Goal: Information Seeking & Learning: Learn about a topic

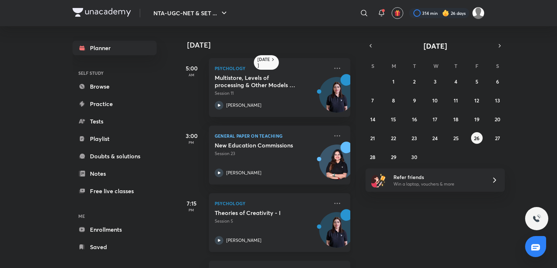
scroll to position [69, 0]
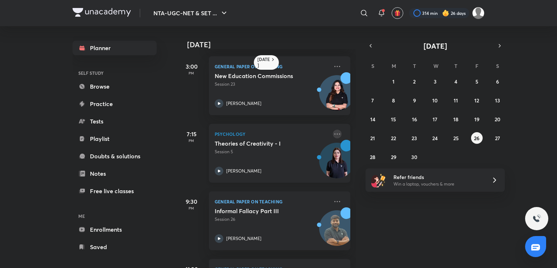
click at [333, 131] on icon at bounding box center [337, 134] width 9 height 9
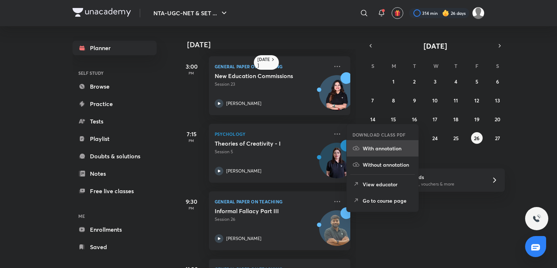
click at [375, 153] on li "With annotation" at bounding box center [383, 148] width 72 height 16
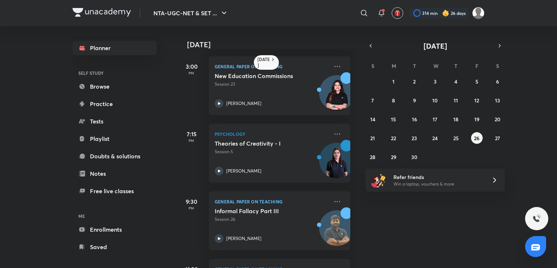
click at [536, 133] on div "26 September 5:00 AM Psychology Multistore, Levels of processing & Other Models…" at bounding box center [366, 147] width 379 height 242
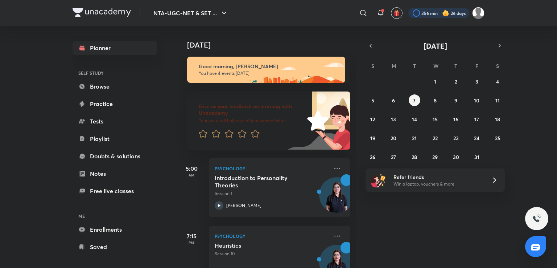
click at [423, 14] on div at bounding box center [439, 13] width 61 height 10
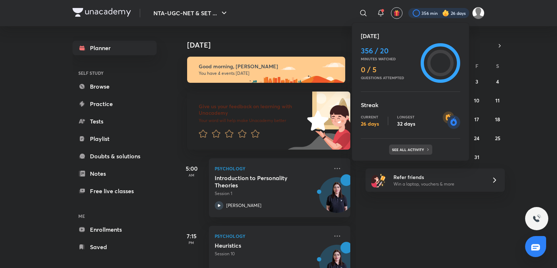
click at [393, 147] on p "See all activity" at bounding box center [409, 149] width 34 height 4
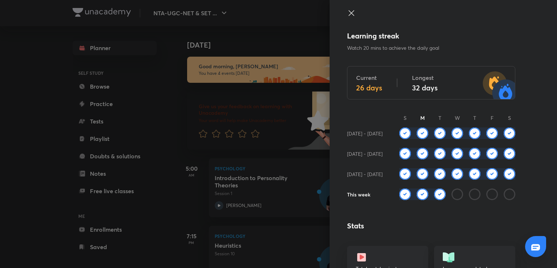
click at [349, 12] on icon at bounding box center [351, 12] width 5 height 5
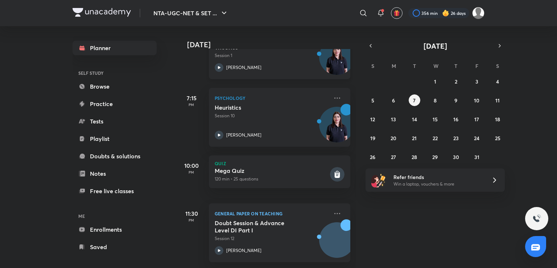
scroll to position [143, 0]
click at [372, 45] on icon "button" at bounding box center [371, 45] width 6 height 7
click at [398, 153] on div "31 1 2 3 4 5 6 7 8 9 10 11 12 13 14 15 16 17 18 19 20 21 22 23 24 25 26 27 28 2…" at bounding box center [435, 118] width 139 height 87
click at [412, 160] on button "30" at bounding box center [415, 157] width 12 height 12
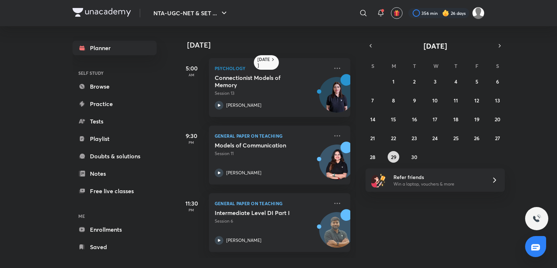
click at [395, 154] on abbr "29" at bounding box center [393, 157] width 5 height 7
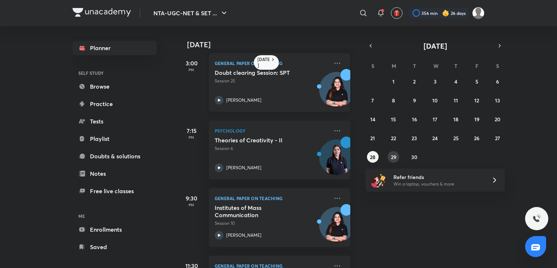
scroll to position [51, 0]
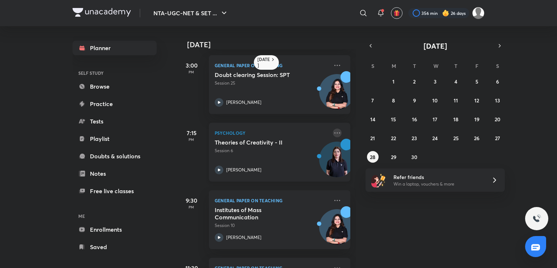
click at [333, 133] on icon at bounding box center [337, 132] width 9 height 9
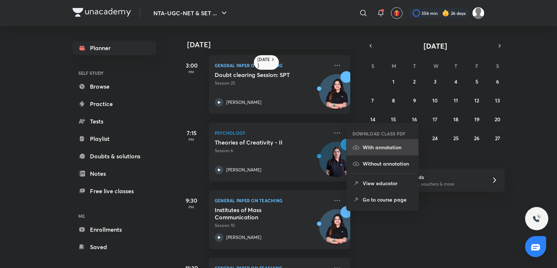
click at [364, 146] on p "With annotation" at bounding box center [388, 147] width 50 height 8
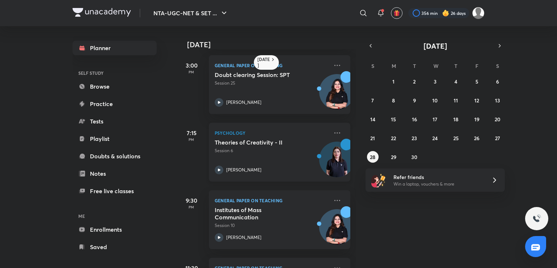
click at [290, 147] on p "Session 6" at bounding box center [272, 150] width 114 height 7
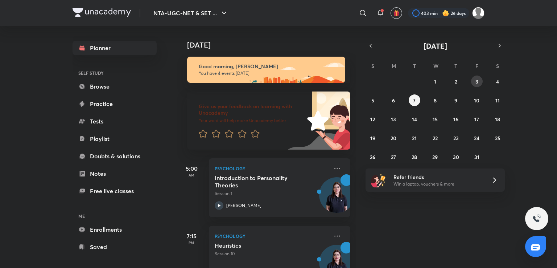
click at [476, 85] on button "3" at bounding box center [477, 81] width 12 height 12
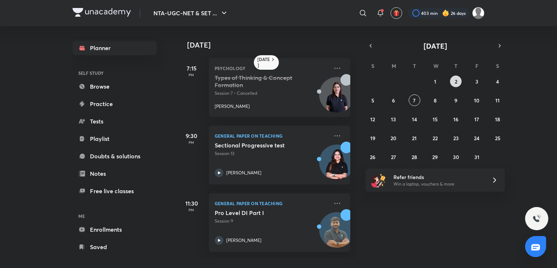
click at [457, 81] on abbr "2" at bounding box center [456, 81] width 3 height 7
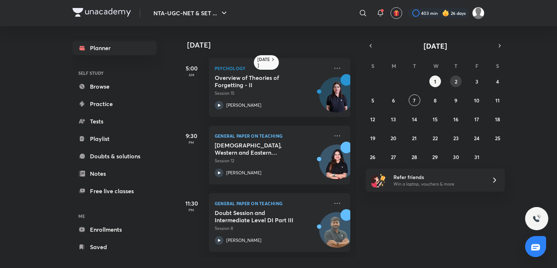
click at [456, 79] on abbr "2" at bounding box center [456, 81] width 3 height 7
click at [477, 82] on abbr "3" at bounding box center [477, 81] width 3 height 7
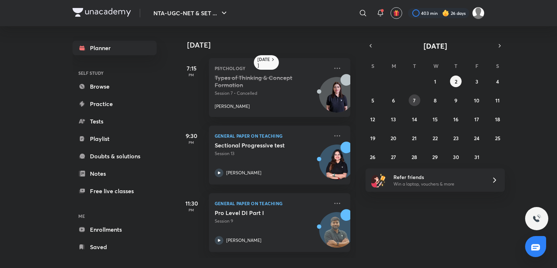
click at [416, 101] on button "7" at bounding box center [415, 100] width 12 height 12
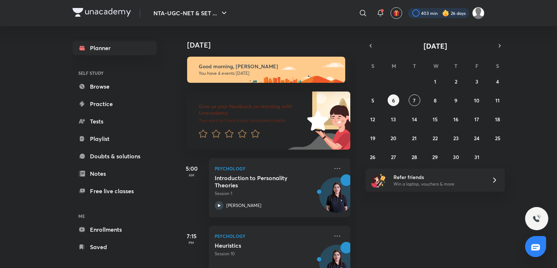
click at [425, 13] on div at bounding box center [438, 13] width 61 height 10
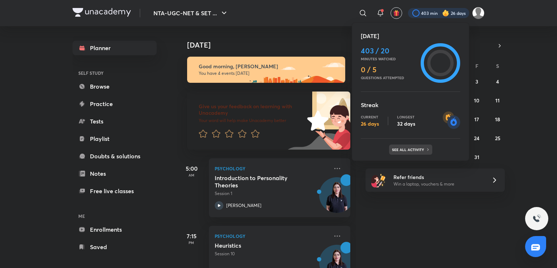
click at [406, 148] on p "See all activity" at bounding box center [409, 149] width 34 height 4
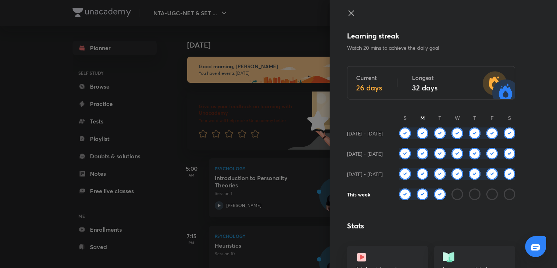
click at [347, 13] on icon at bounding box center [351, 13] width 9 height 9
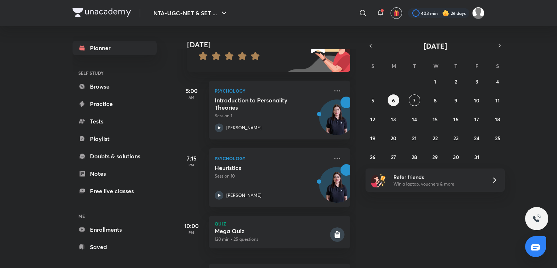
scroll to position [78, 0]
click at [432, 98] on button "8" at bounding box center [436, 100] width 12 height 12
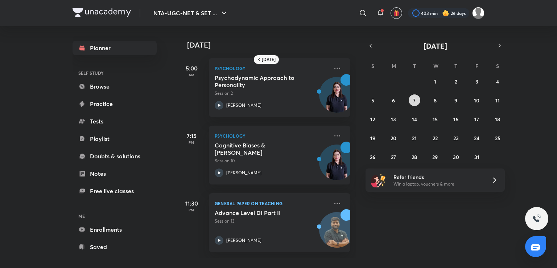
click at [412, 100] on button "7" at bounding box center [415, 100] width 12 height 12
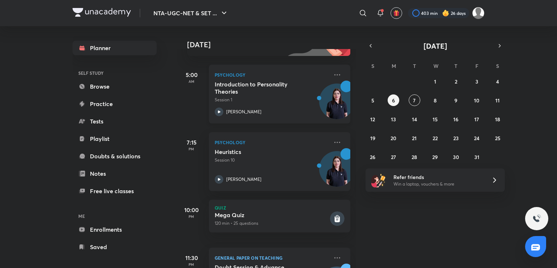
scroll to position [144, 0]
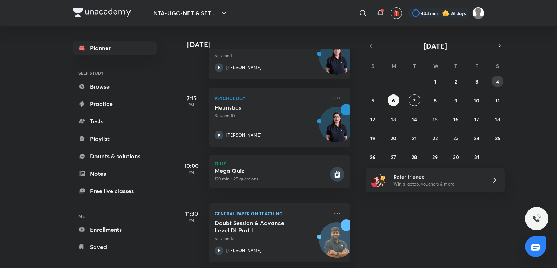
click at [500, 79] on button "4" at bounding box center [498, 81] width 12 height 12
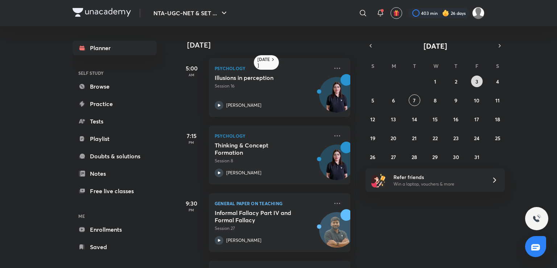
click at [478, 84] on abbr "3" at bounding box center [477, 81] width 3 height 7
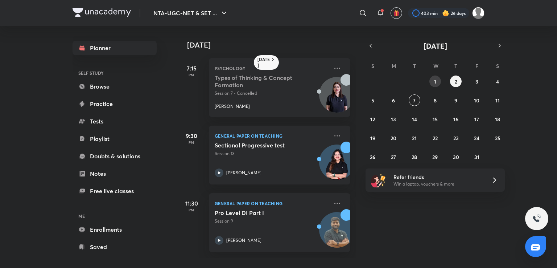
click at [437, 79] on button "1" at bounding box center [436, 81] width 12 height 12
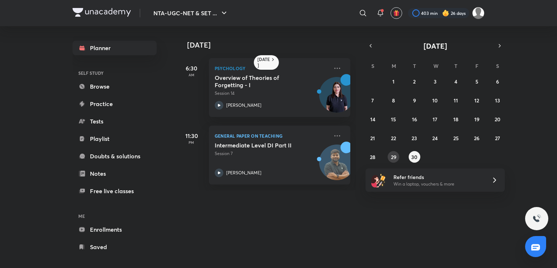
click at [391, 156] on abbr "29" at bounding box center [393, 157] width 5 height 7
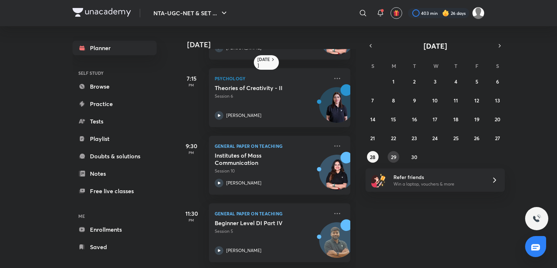
scroll to position [0, 0]
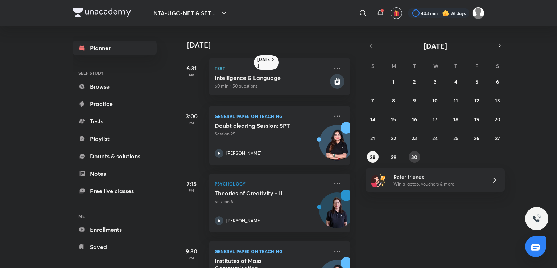
click at [414, 156] on abbr "30" at bounding box center [415, 157] width 6 height 7
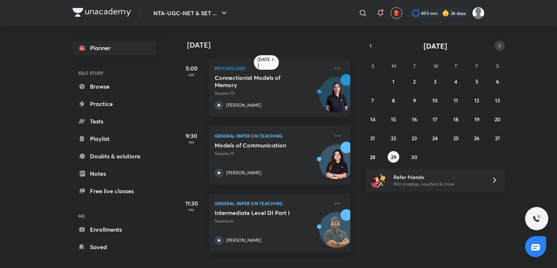
click at [500, 44] on icon "button" at bounding box center [500, 45] width 6 height 7
click at [437, 80] on button "1" at bounding box center [436, 81] width 12 height 12
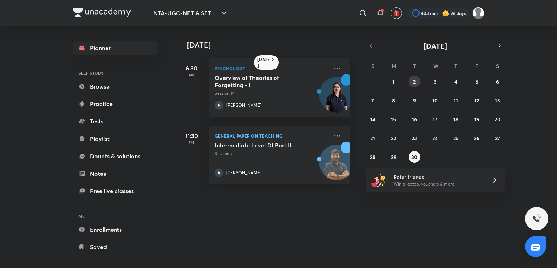
click at [414, 81] on abbr "2" at bounding box center [414, 81] width 3 height 7
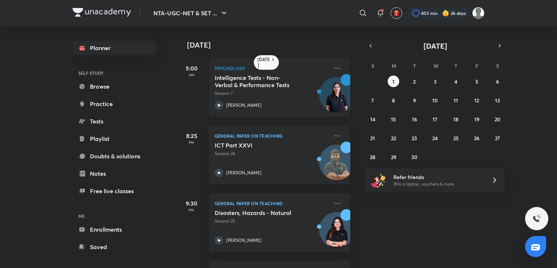
click at [267, 89] on div "Intelligence Tests - Non-Verbal & Performance Tests Session 7" at bounding box center [272, 85] width 114 height 23
click at [498, 50] on button "button" at bounding box center [500, 46] width 10 height 10
click at [437, 81] on button "1" at bounding box center [436, 81] width 12 height 12
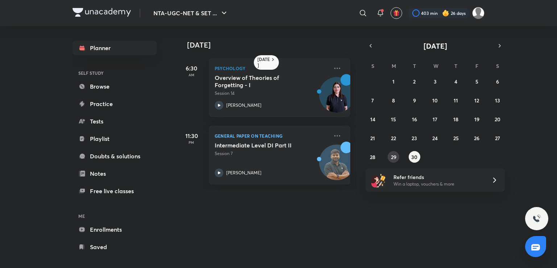
click at [394, 156] on abbr "29" at bounding box center [393, 157] width 5 height 7
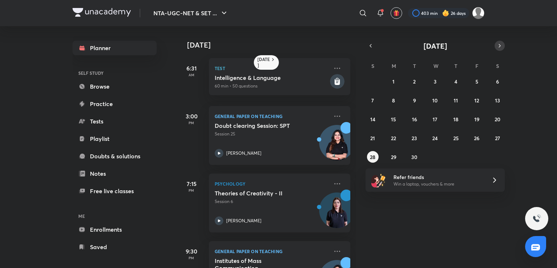
click at [499, 45] on icon "button" at bounding box center [500, 45] width 6 height 7
click at [440, 80] on button "1" at bounding box center [436, 81] width 12 height 12
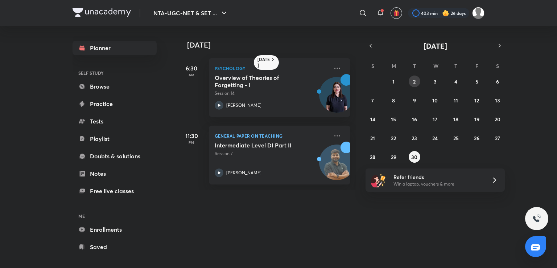
click at [414, 83] on abbr "2" at bounding box center [414, 81] width 3 height 7
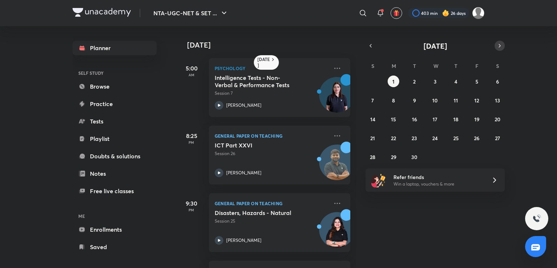
click at [499, 44] on icon "button" at bounding box center [500, 45] width 6 height 7
click at [459, 82] on button "2" at bounding box center [456, 81] width 12 height 12
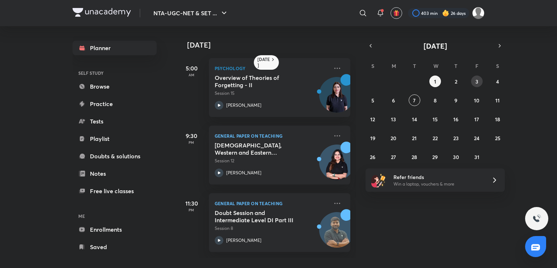
click at [476, 81] on abbr "3" at bounding box center [477, 81] width 3 height 7
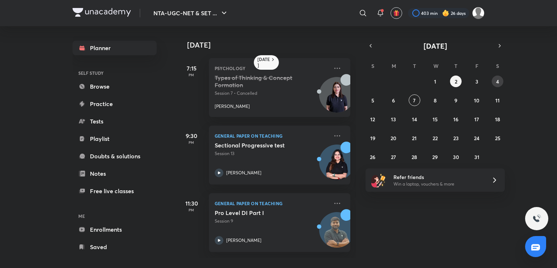
click at [495, 81] on button "4" at bounding box center [498, 81] width 12 height 12
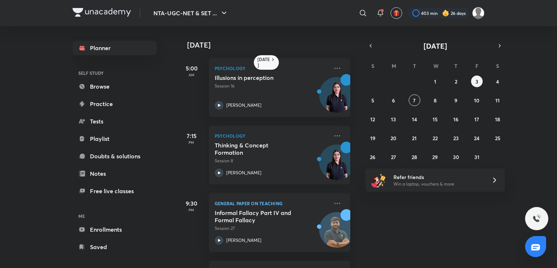
click at [261, 158] on p "Session 8" at bounding box center [272, 161] width 114 height 7
click at [335, 136] on icon at bounding box center [337, 135] width 9 height 9
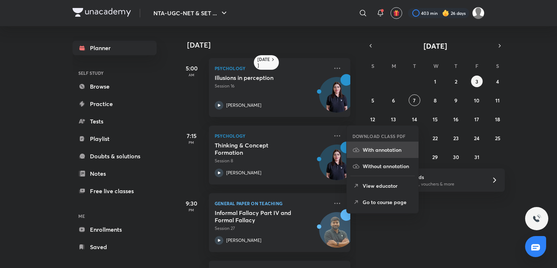
click at [359, 151] on icon at bounding box center [356, 149] width 7 height 7
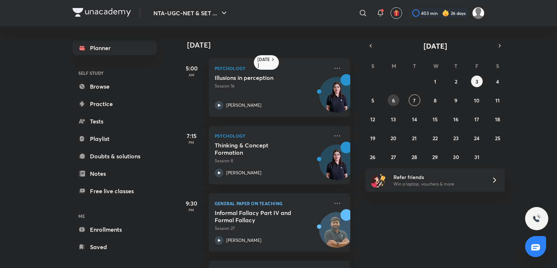
click at [397, 104] on button "6" at bounding box center [394, 100] width 12 height 12
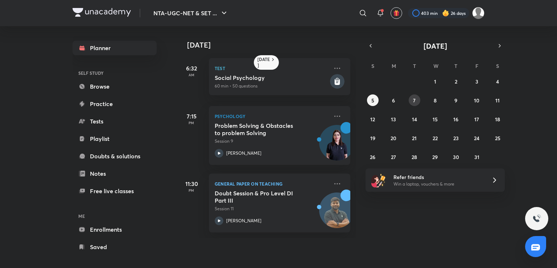
click at [414, 98] on abbr "7" at bounding box center [414, 100] width 3 height 7
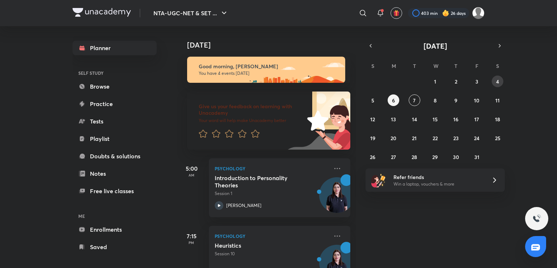
click at [497, 80] on abbr "4" at bounding box center [498, 81] width 3 height 7
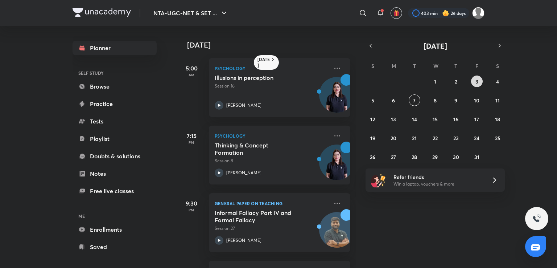
click at [477, 80] on abbr "3" at bounding box center [477, 81] width 3 height 7
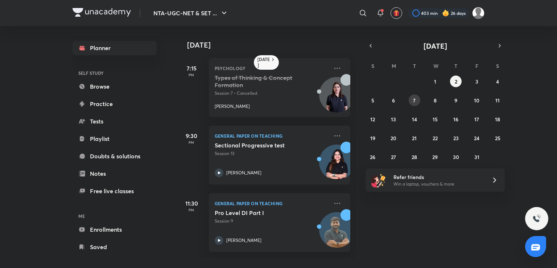
click at [413, 101] on abbr "7" at bounding box center [414, 100] width 3 height 7
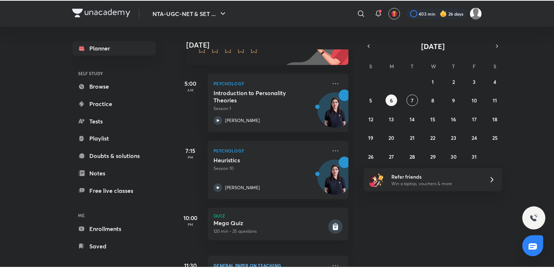
scroll to position [126, 0]
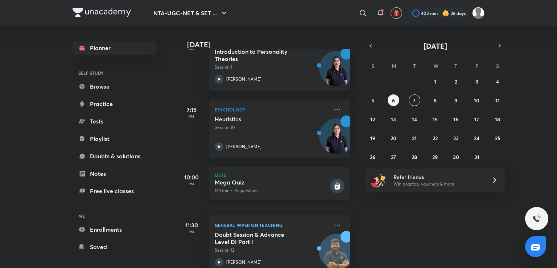
click at [293, 176] on p "Quiz" at bounding box center [280, 175] width 130 height 4
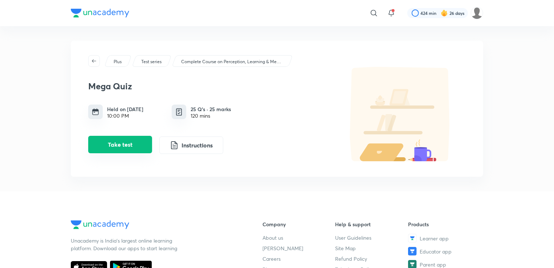
click at [133, 143] on button "Take test" at bounding box center [120, 144] width 64 height 17
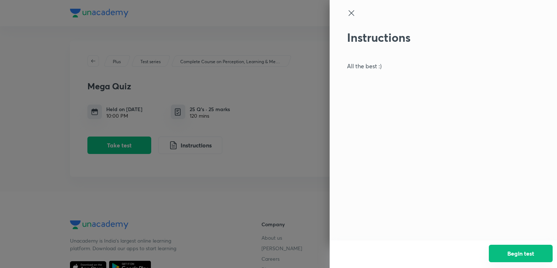
click at [505, 254] on button "Begin test" at bounding box center [521, 253] width 64 height 17
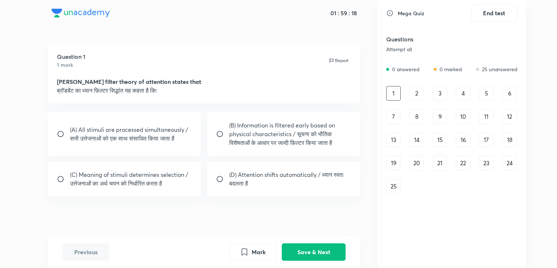
click at [144, 180] on p "(C) Meaning of stimuli determines selection / उत्तेजनाओं का अर्थ चयन को निर्धार…" at bounding box center [131, 178] width 123 height 17
radio input "true"
click at [305, 254] on button "Save & Next" at bounding box center [314, 250] width 64 height 17
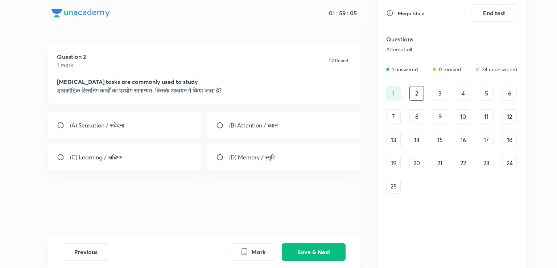
click at [280, 131] on div "(B) Attention / ध्यान" at bounding box center [284, 125] width 153 height 26
radio input "true"
click at [302, 255] on button "Save & Next" at bounding box center [314, 250] width 64 height 17
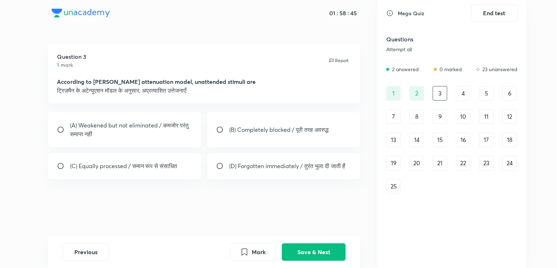
click at [169, 131] on p "(A) Weakened but not eliminated / कमजोर परंतु समाप्त नहीं" at bounding box center [131, 129] width 123 height 17
radio input "true"
click at [293, 254] on button "Save & Next" at bounding box center [314, 250] width 64 height 17
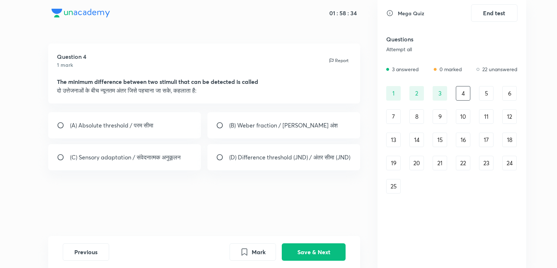
click at [314, 162] on p "(D) Difference threshold (JND) / अंतर सीमा (JND)" at bounding box center [289, 157] width 121 height 9
radio input "true"
click at [314, 252] on button "Save & Next" at bounding box center [314, 250] width 64 height 17
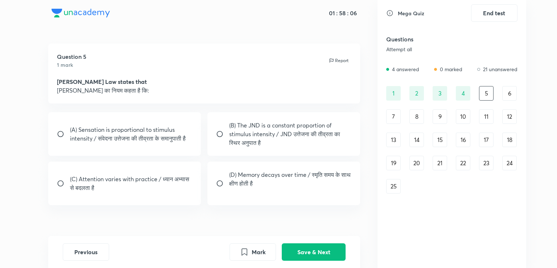
click at [261, 146] on p "(B) The JND is a constant proportion of stimulus intensity / JND उत्तेजना की ती…" at bounding box center [290, 134] width 123 height 26
radio input "true"
click at [299, 254] on button "Save & Next" at bounding box center [314, 250] width 64 height 17
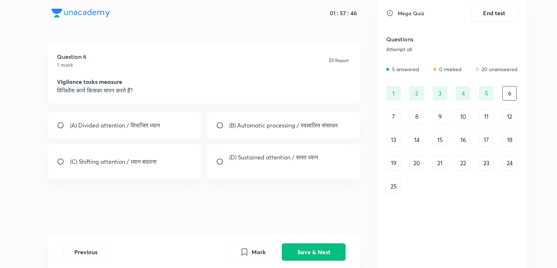
click at [237, 156] on p "(D) Sustained attention / सतत ध्यान" at bounding box center [273, 157] width 89 height 9
radio input "true"
click at [309, 252] on button "Save & Next" at bounding box center [314, 250] width 64 height 17
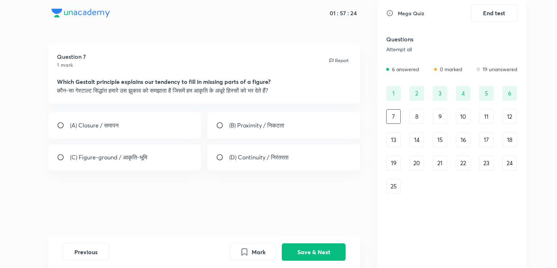
click at [254, 166] on div "(D) Continuity / निरंतरता" at bounding box center [284, 157] width 153 height 26
radio input "true"
click at [299, 248] on button "Save & Next" at bounding box center [314, 250] width 64 height 17
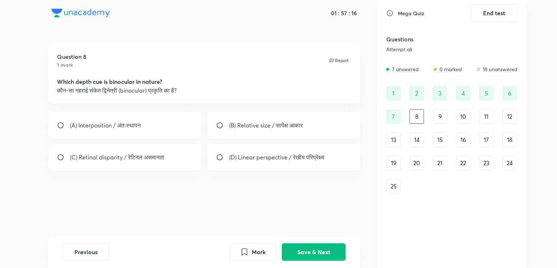
click at [396, 117] on div "7" at bounding box center [394, 116] width 15 height 15
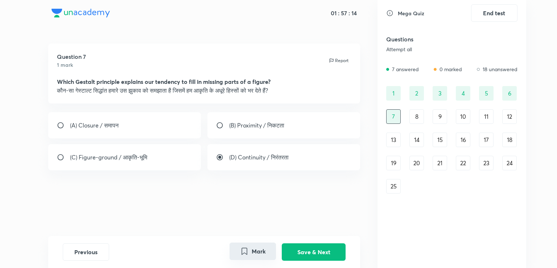
click at [245, 256] on button "Mark" at bounding box center [253, 250] width 46 height 17
click at [296, 250] on button "Save & Next" at bounding box center [314, 250] width 64 height 17
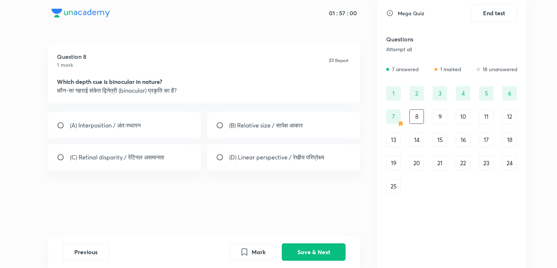
click at [156, 157] on p "(C) Retinal disparity / रेटिनल असमानता" at bounding box center [117, 157] width 94 height 9
radio input "true"
click at [294, 250] on button "Save & Next" at bounding box center [314, 250] width 64 height 17
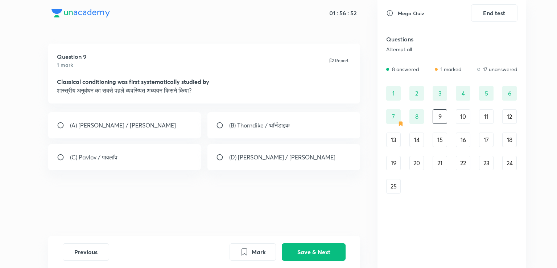
click at [163, 157] on div "(C) Pavlov / पावलॉव" at bounding box center [124, 157] width 153 height 26
radio input "true"
click at [301, 252] on button "Save & Next" at bounding box center [314, 250] width 64 height 17
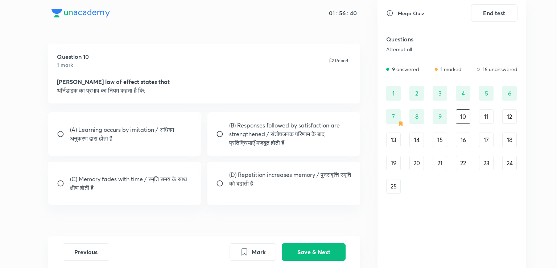
click at [243, 183] on p "(D) Repetition increases memory / पुनरावृत्ति स्मृति को बढ़ाती है" at bounding box center [290, 178] width 123 height 17
radio input "true"
click at [273, 139] on p "(B) Responses followed by satisfaction are strengthened / संतोषजनक परिणाम के बा…" at bounding box center [290, 134] width 123 height 26
radio input "true"
radio input "false"
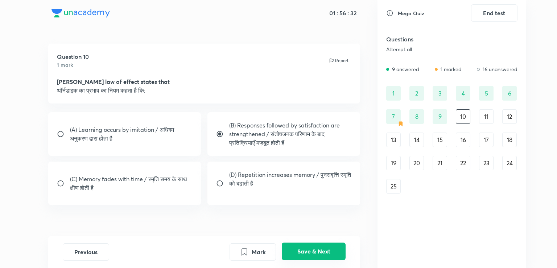
click at [292, 248] on button "Save & Next" at bounding box center [314, 250] width 64 height 17
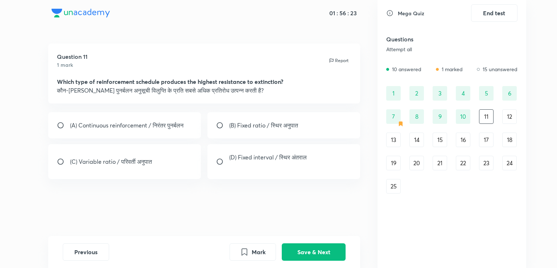
click at [123, 160] on p "(C) Variable ratio / परिवर्ती अनुपात" at bounding box center [111, 161] width 82 height 9
radio input "true"
click at [299, 244] on button "Save & Next" at bounding box center [314, 250] width 64 height 17
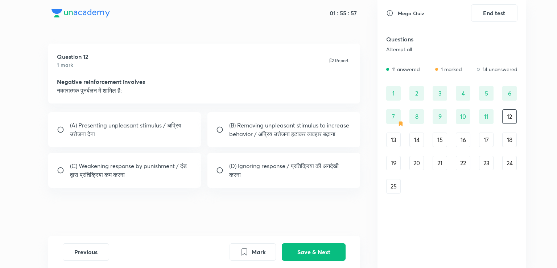
click at [254, 134] on p "(B) Removing unpleasant stimulus to increase behavior / अप्रिय उत्तेजना हटाकर व…" at bounding box center [290, 129] width 123 height 17
radio input "true"
click at [305, 250] on button "Save & Next" at bounding box center [314, 250] width 64 height 17
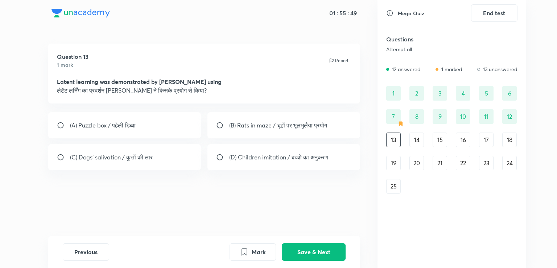
click at [241, 128] on p "(B) Rats in maze / चूहों पर भूलभुलैया प्रयोग" at bounding box center [278, 125] width 98 height 9
radio input "true"
click at [302, 250] on button "Save & Next" at bounding box center [314, 250] width 64 height 17
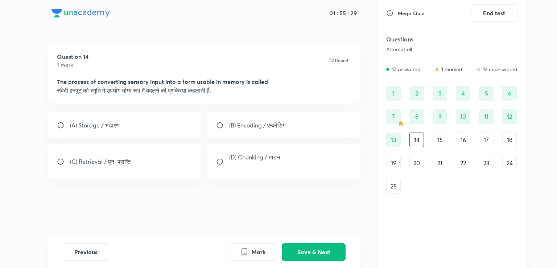
click at [148, 124] on div "(A) Storage / भंडारण" at bounding box center [124, 125] width 153 height 26
radio input "true"
click at [303, 254] on button "Save & Next" at bounding box center [314, 250] width 64 height 17
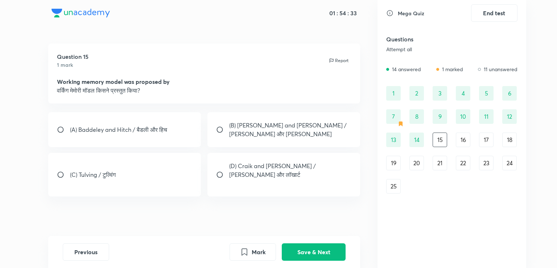
click at [70, 129] on div "(A) Baddeley and Hitch / बैडली और हिच" at bounding box center [124, 129] width 153 height 35
radio input "true"
click at [298, 252] on button "Save & Next" at bounding box center [314, 250] width 64 height 17
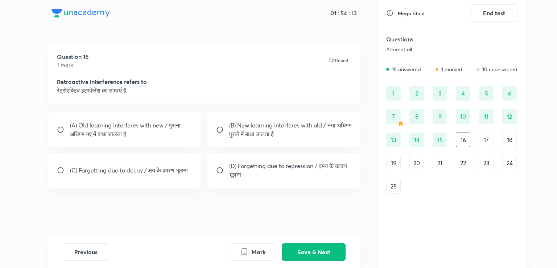
click at [237, 127] on p "(B) New learning interferes with old / नया अधिगम पुराने में बाधा डालता है" at bounding box center [290, 129] width 123 height 17
radio input "true"
click at [297, 248] on button "Save & Next" at bounding box center [314, 250] width 64 height 17
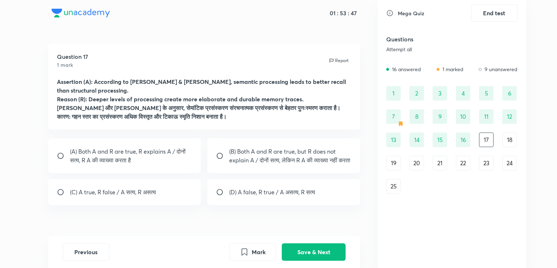
click at [159, 151] on div "(A) Both A and R are true, R explains A / दोनों सत्य, R A की व्याख्या करता है" at bounding box center [124, 155] width 153 height 35
radio input "true"
click at [305, 254] on button "Save & Next" at bounding box center [314, 250] width 64 height 17
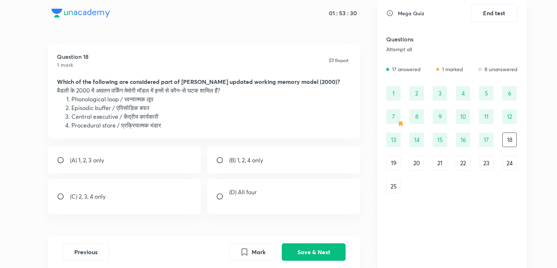
click at [393, 187] on div "25" at bounding box center [394, 186] width 15 height 15
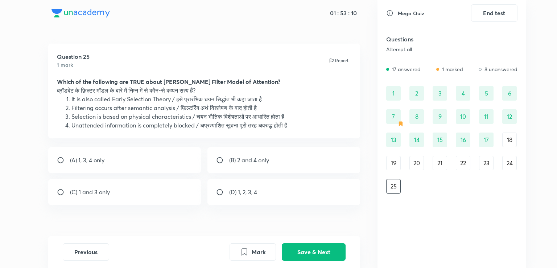
click at [117, 166] on div "(A) 1, 3, 4 only" at bounding box center [124, 160] width 153 height 26
radio input "true"
click at [295, 253] on button "Save & Next" at bounding box center [314, 250] width 64 height 17
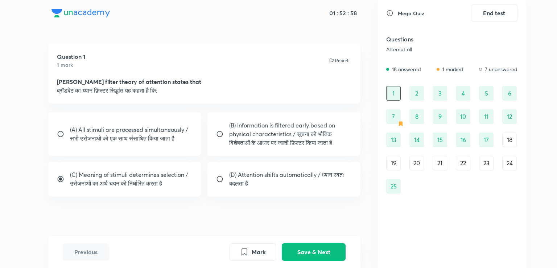
click at [398, 166] on div "19" at bounding box center [394, 163] width 15 height 15
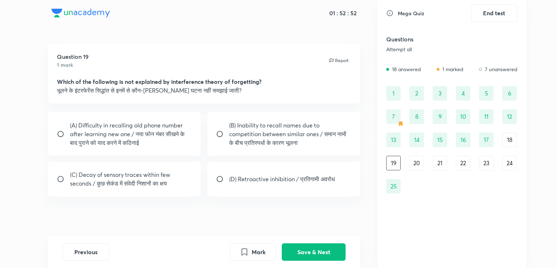
click at [510, 162] on div "24" at bounding box center [510, 163] width 15 height 15
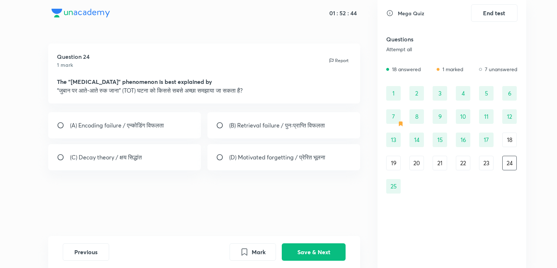
click at [301, 159] on p "(D) Motivated forgetting / प्रेरित भूलना" at bounding box center [277, 157] width 96 height 9
radio input "true"
click at [167, 136] on div "(A) Encoding failure / एन्कोडिंग विफलता" at bounding box center [124, 125] width 153 height 26
radio input "true"
radio input "false"
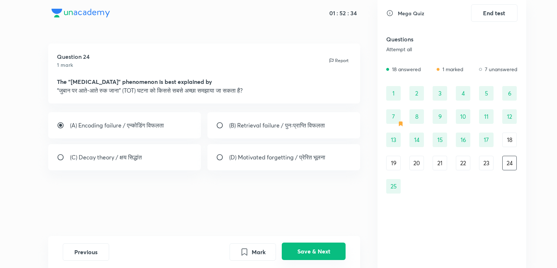
click at [295, 250] on button "Save & Next" at bounding box center [314, 250] width 64 height 17
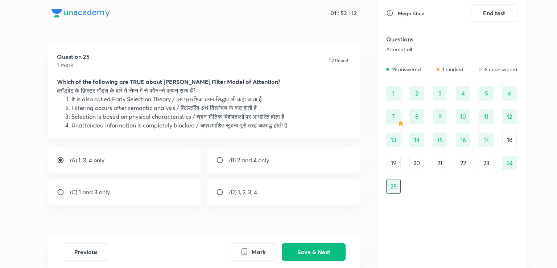
click at [395, 164] on div "19" at bounding box center [394, 163] width 15 height 15
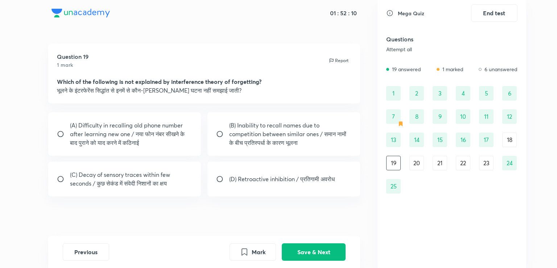
click at [412, 163] on div "20" at bounding box center [417, 163] width 15 height 15
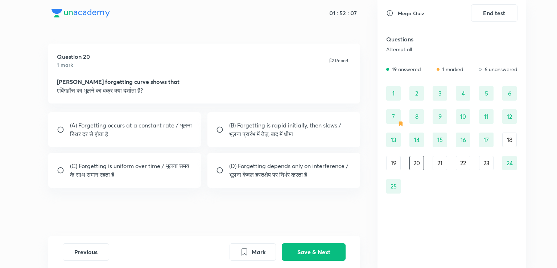
click at [434, 163] on div "21" at bounding box center [440, 163] width 15 height 15
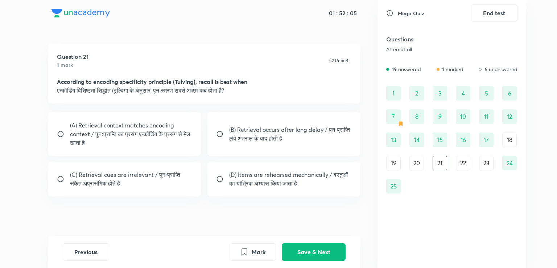
click at [469, 167] on div "22" at bounding box center [463, 163] width 15 height 15
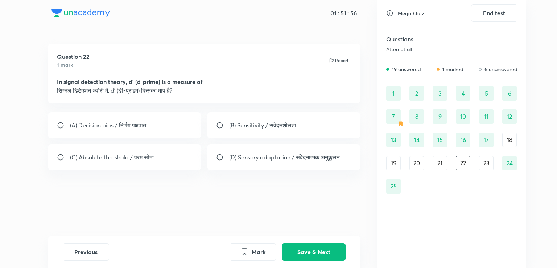
click at [294, 131] on div "(B) Sensitivity / संवेदनशीलता" at bounding box center [284, 125] width 153 height 26
radio input "true"
click at [299, 250] on button "Save & Next" at bounding box center [314, 250] width 64 height 17
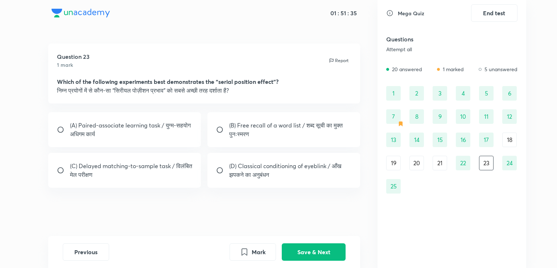
click at [151, 124] on p "(A) Paired-associate learning task / युग्म-सहयोग अधिगम कार्य" at bounding box center [131, 129] width 123 height 17
click at [155, 180] on div "(C) Delayed matching-to-sample task / विलंबित मेल परीक्षण" at bounding box center [124, 170] width 153 height 35
radio input "false"
radio input "true"
click at [308, 124] on p "(B) Free recall of a word list / शब्द सूची का मुक्त पुनःस्मरण" at bounding box center [290, 129] width 123 height 17
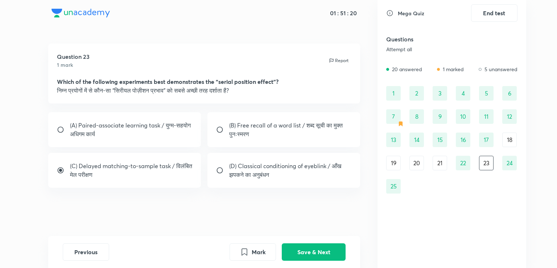
radio input "true"
radio input "false"
click at [302, 254] on button "Save & Next" at bounding box center [314, 250] width 64 height 17
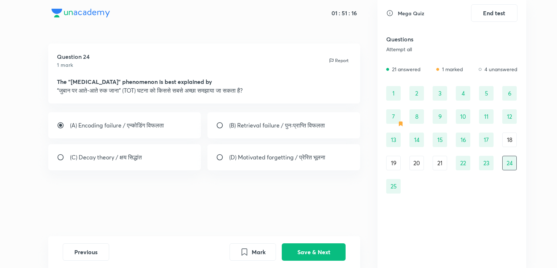
click at [263, 135] on div "(B) Retrieval failure / पुनःप्राप्ति विफलता" at bounding box center [284, 125] width 153 height 26
radio input "false"
radio input "true"
click at [306, 244] on button "Save & Next" at bounding box center [314, 250] width 64 height 17
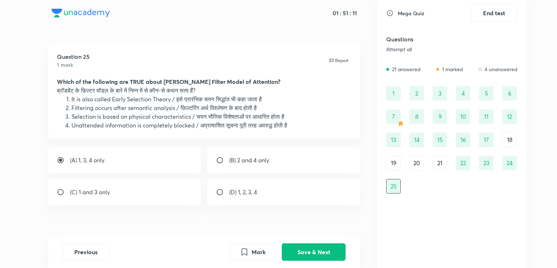
click at [509, 140] on div "18" at bounding box center [510, 139] width 15 height 15
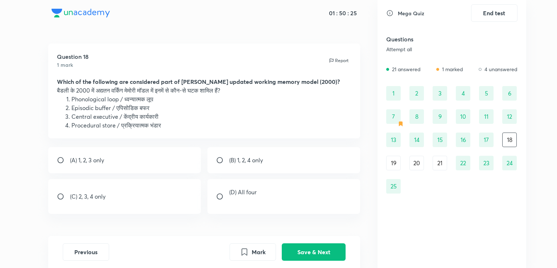
click at [115, 167] on div "(A) 1, 2, 3 only" at bounding box center [124, 160] width 153 height 26
radio input "true"
click at [299, 254] on button "Save & Next" at bounding box center [314, 250] width 64 height 17
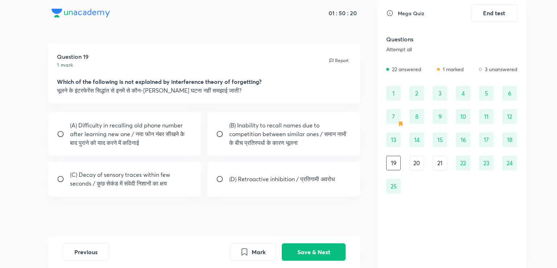
click at [419, 164] on div "20" at bounding box center [417, 163] width 15 height 15
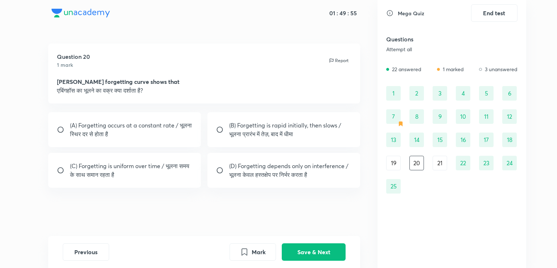
click at [243, 130] on p "(B) Forgetting is rapid initially, then slows / भूलना प्रारंभ में तेज़, बाद में…" at bounding box center [290, 129] width 123 height 17
radio input "true"
click at [287, 218] on div "Question 20 1 mark Report Ebbinghaus’s forgetting curve shows that एबिंगहॉस का …" at bounding box center [204, 140] width 347 height 192
click at [301, 254] on button "Save & Next" at bounding box center [314, 250] width 64 height 17
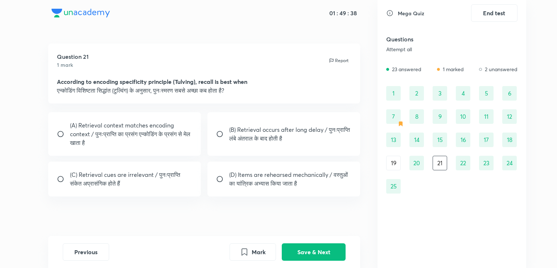
click at [163, 135] on p "(A) Retrieval context matches encoding context / पुनःप्राप्ति का प्रसंग एन्कोडि…" at bounding box center [131, 134] width 123 height 26
radio input "true"
click at [292, 253] on button "Save & Next" at bounding box center [314, 250] width 64 height 17
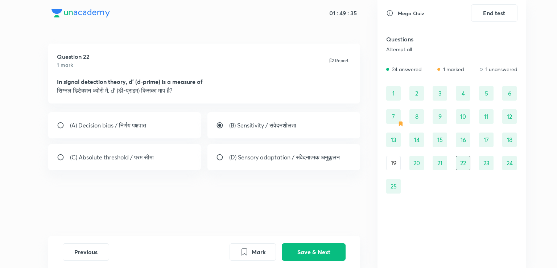
click at [399, 164] on div "19" at bounding box center [394, 163] width 15 height 15
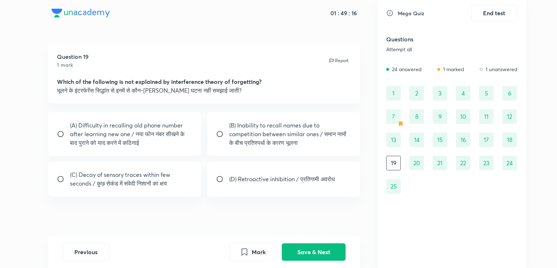
click at [157, 180] on p "(C) Decay of sensory traces within few seconds / कुछ सेकंड में संवेदी निशानों क…" at bounding box center [131, 178] width 123 height 17
radio input "true"
click at [309, 249] on button "Save & Next" at bounding box center [314, 250] width 64 height 17
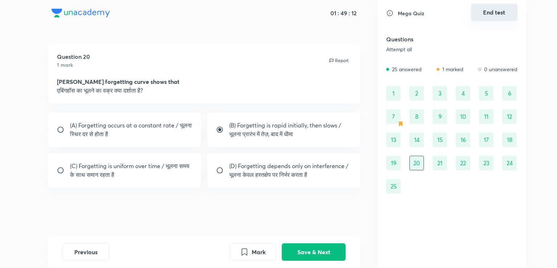
click at [502, 11] on button "End test" at bounding box center [494, 12] width 46 height 17
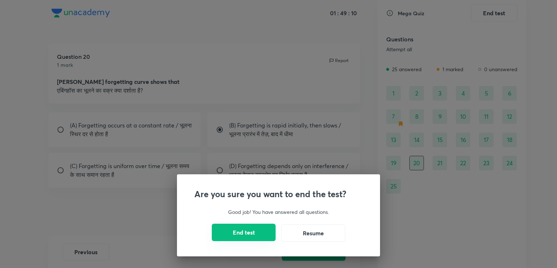
click at [257, 237] on button "End test" at bounding box center [244, 232] width 64 height 17
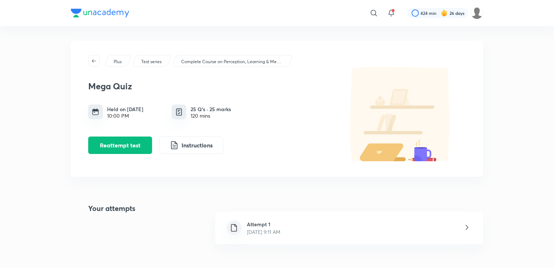
click at [260, 227] on h6 "Attempt 1" at bounding box center [263, 224] width 33 height 8
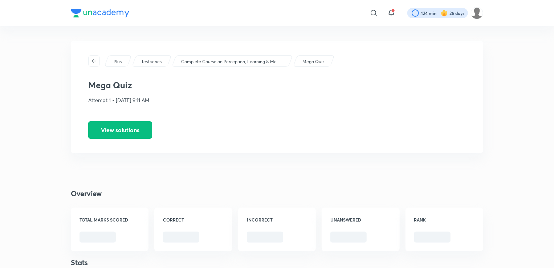
click at [423, 15] on div at bounding box center [437, 13] width 61 height 10
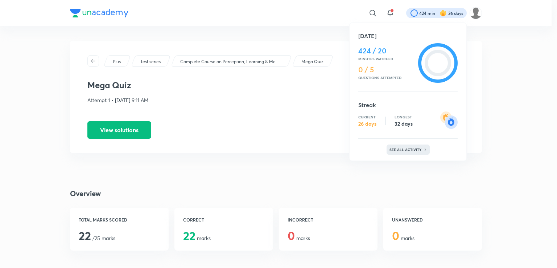
click at [397, 148] on p "See all activity" at bounding box center [407, 149] width 34 height 4
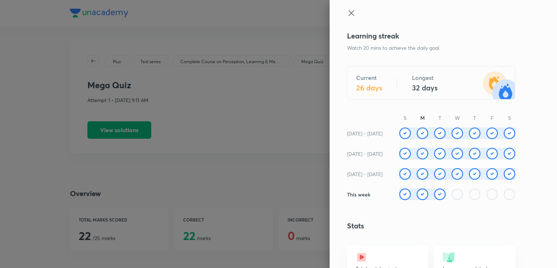
click at [347, 13] on icon at bounding box center [351, 13] width 9 height 9
